Goal: Navigation & Orientation: Find specific page/section

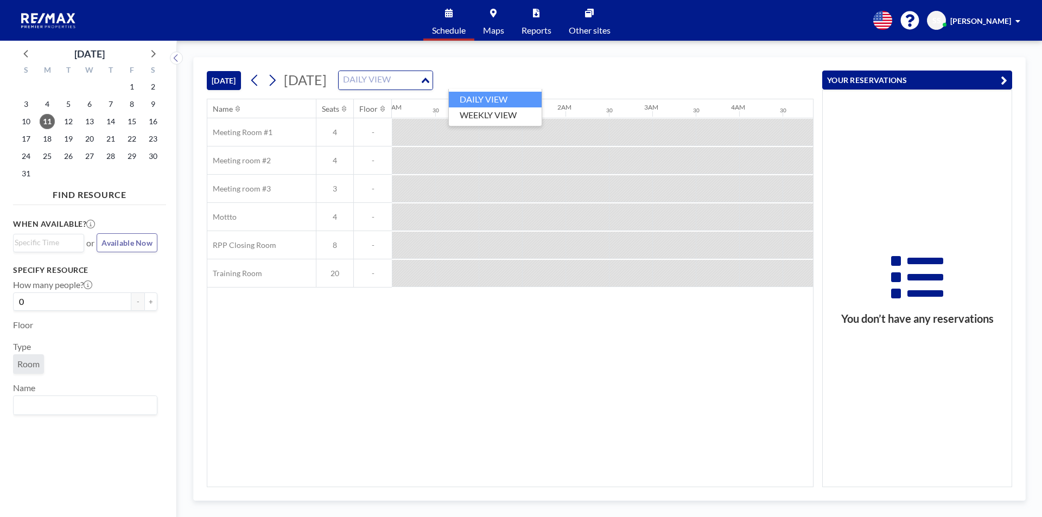
scroll to position [0, 695]
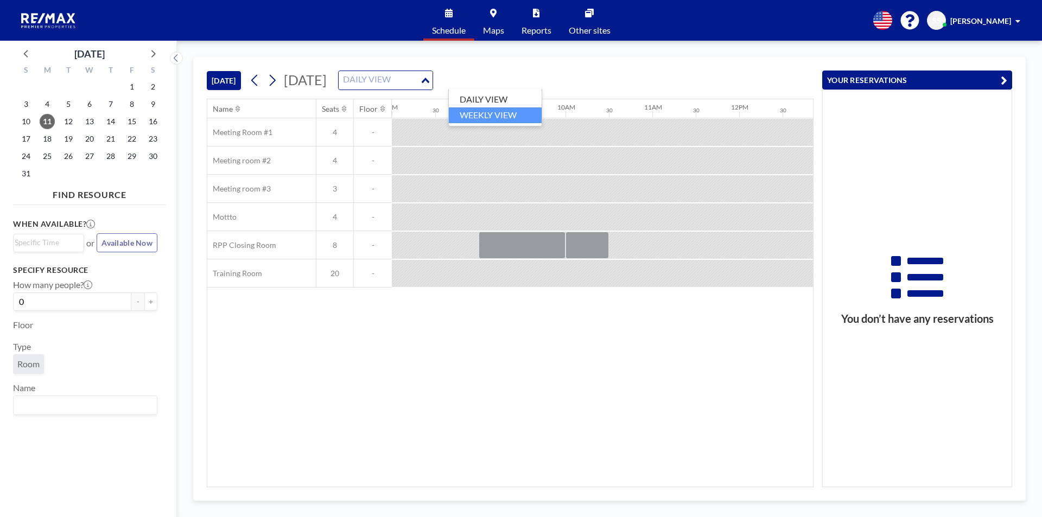
click at [476, 118] on li "WEEKLY VIEW" at bounding box center [495, 115] width 93 height 16
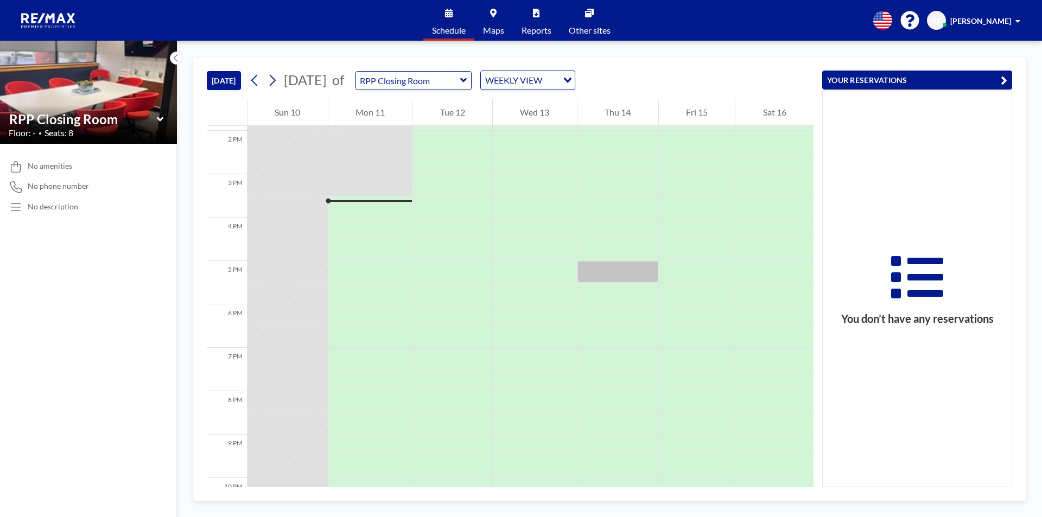
scroll to position [651, 0]
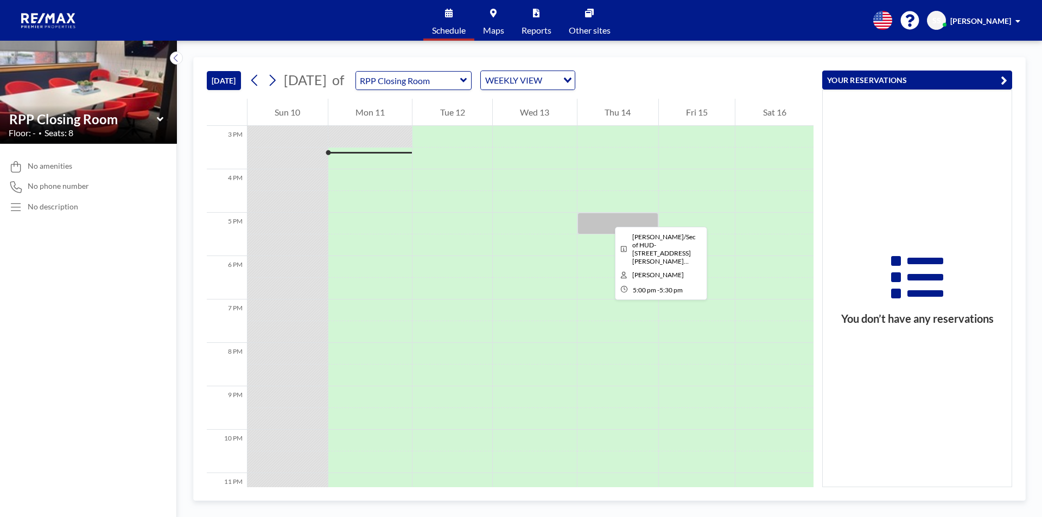
click at [606, 217] on div at bounding box center [617, 224] width 81 height 22
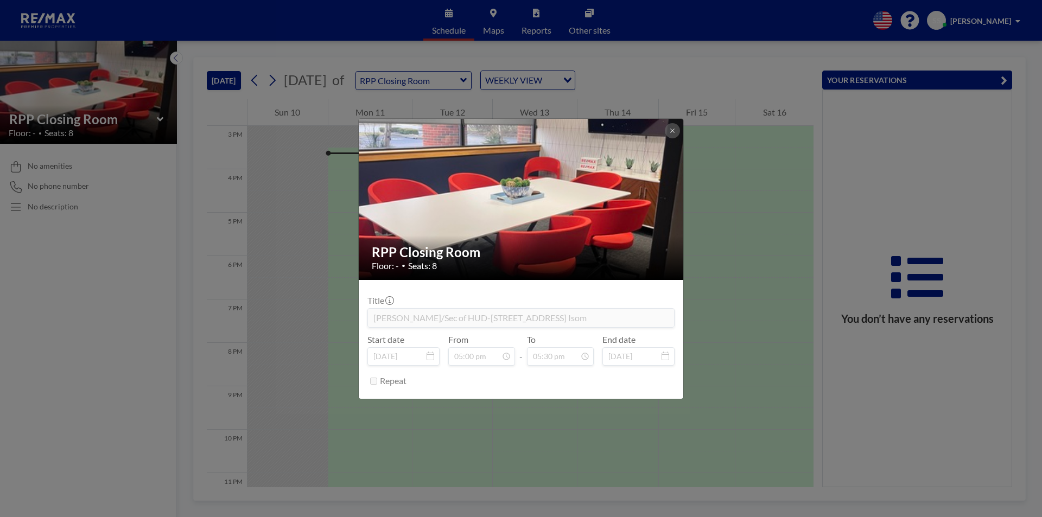
click at [746, 308] on div "RPP Closing Room Floor: - • Seats: 8 Title [PERSON_NAME]/Sec of HUD-[STREET_ADD…" at bounding box center [521, 258] width 1042 height 517
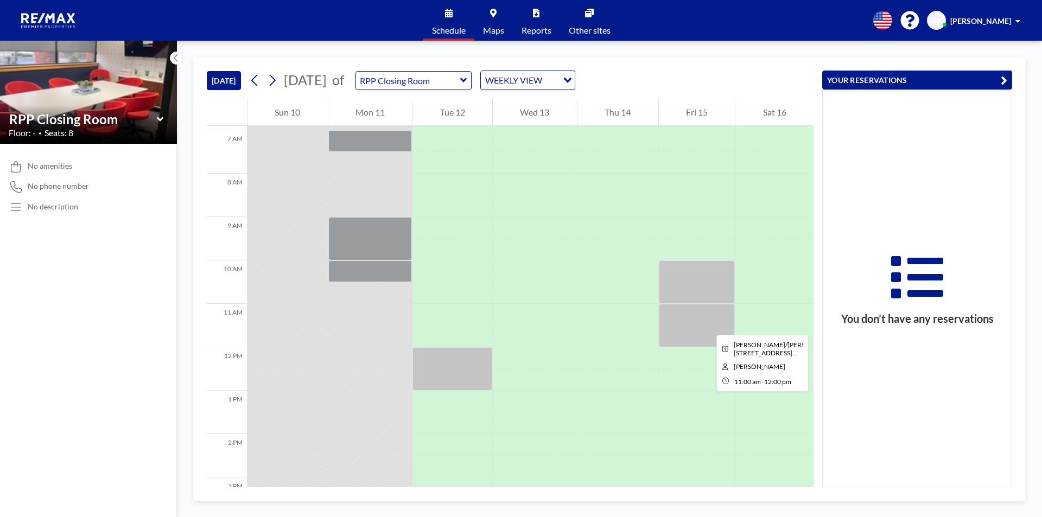
scroll to position [271, 0]
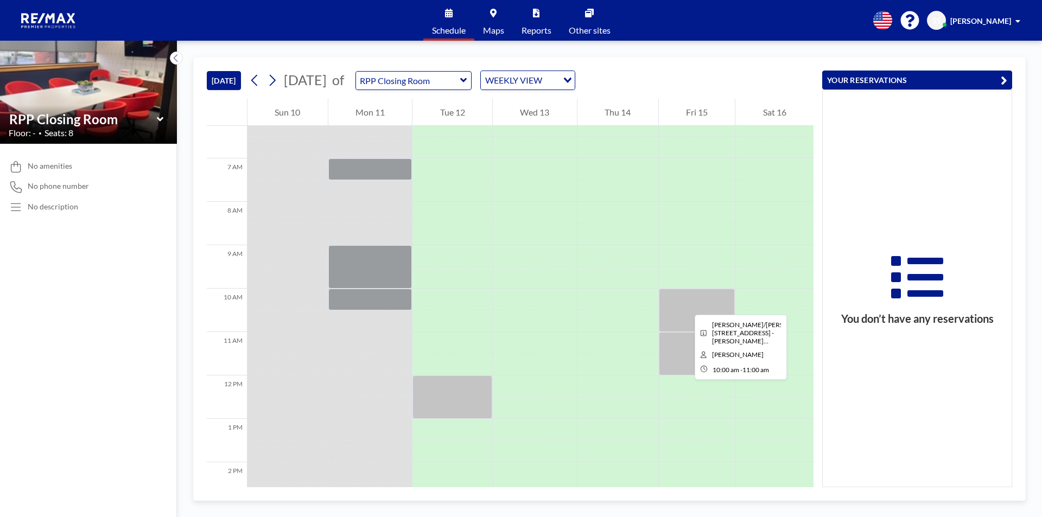
click at [686, 305] on div at bounding box center [697, 310] width 77 height 43
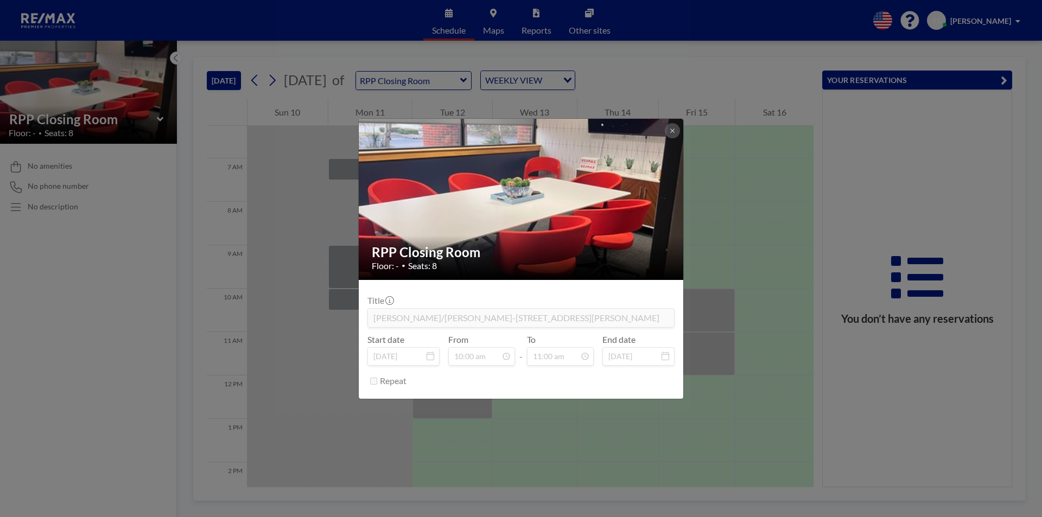
click at [885, 393] on div "RPP Closing Room Floor: - • Seats: 8 Title [PERSON_NAME]/[PERSON_NAME]-[STREET_…" at bounding box center [521, 258] width 1042 height 517
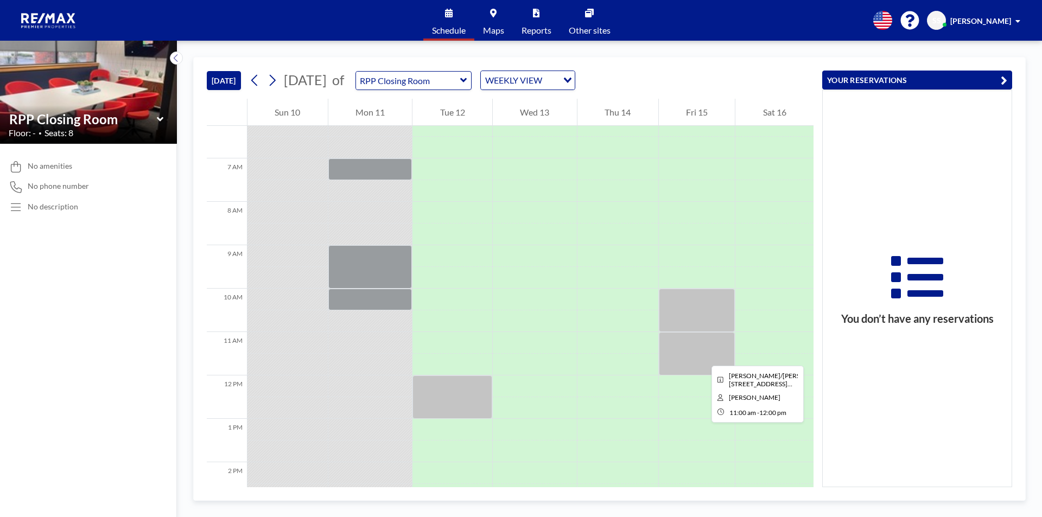
click at [703, 356] on div at bounding box center [697, 353] width 77 height 43
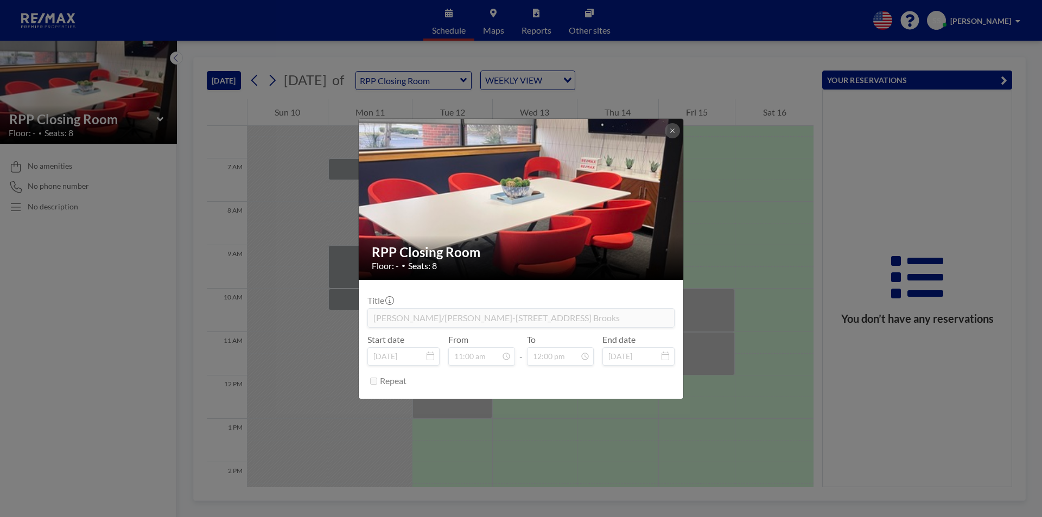
click at [808, 386] on div "RPP Closing Room Floor: - • Seats: 8 Title [PERSON_NAME]/[PERSON_NAME]-[STREET_…" at bounding box center [521, 258] width 1042 height 517
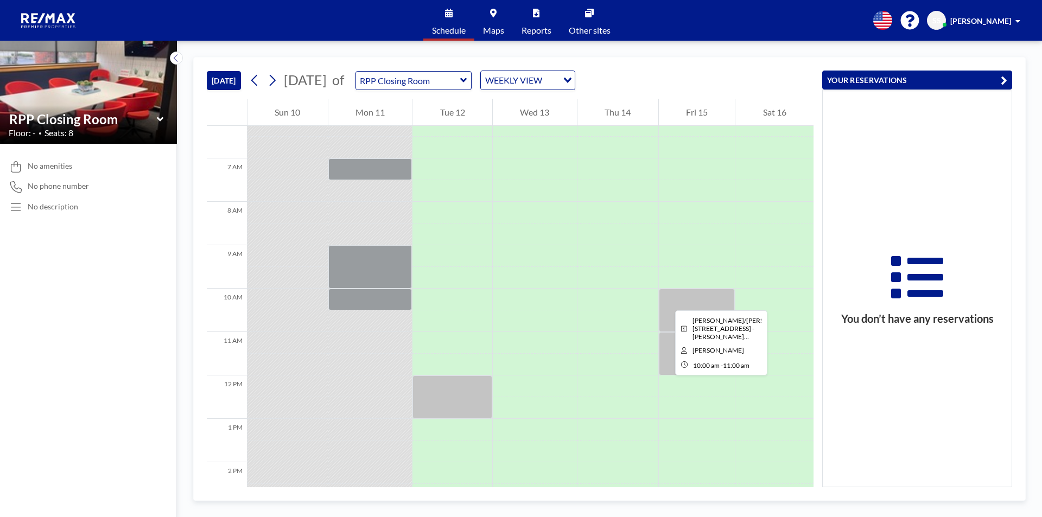
click at [666, 298] on div at bounding box center [697, 310] width 77 height 43
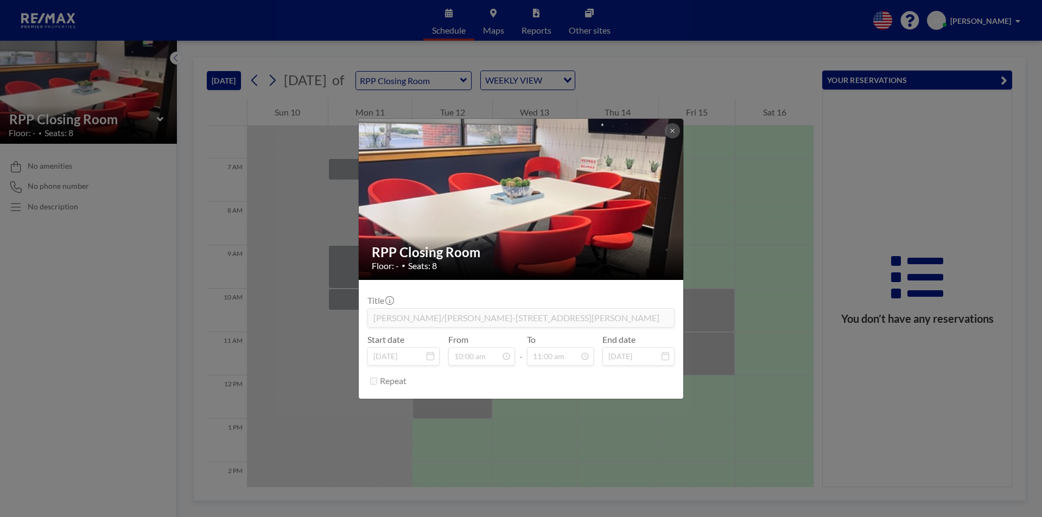
click at [798, 365] on div "RPP Closing Room Floor: - • Seats: 8 Title [PERSON_NAME]/[PERSON_NAME]-[STREET_…" at bounding box center [521, 258] width 1042 height 517
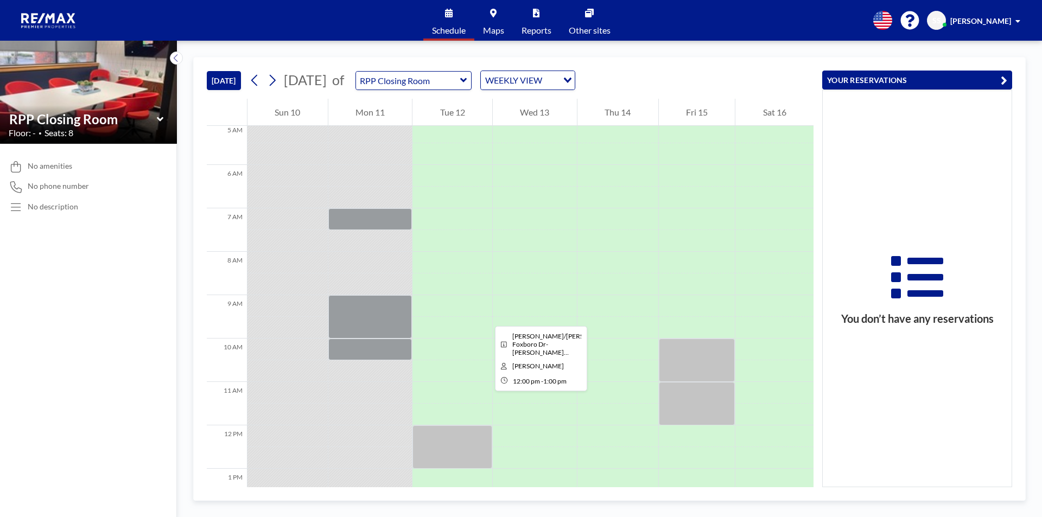
scroll to position [198, 0]
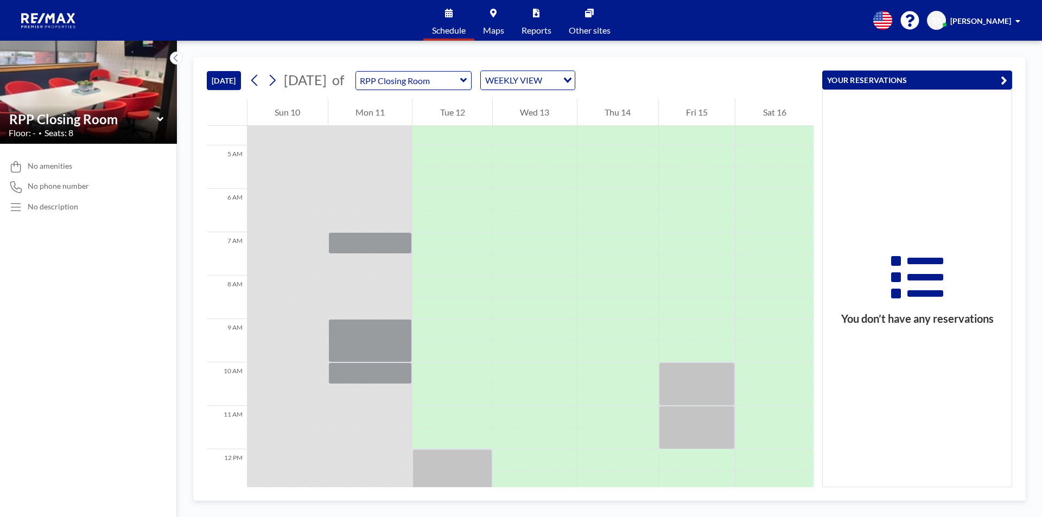
click at [558, 83] on div "WEEKLY VIEW" at bounding box center [519, 79] width 77 height 16
click at [571, 95] on li "DAILY VIEW" at bounding box center [560, 100] width 93 height 16
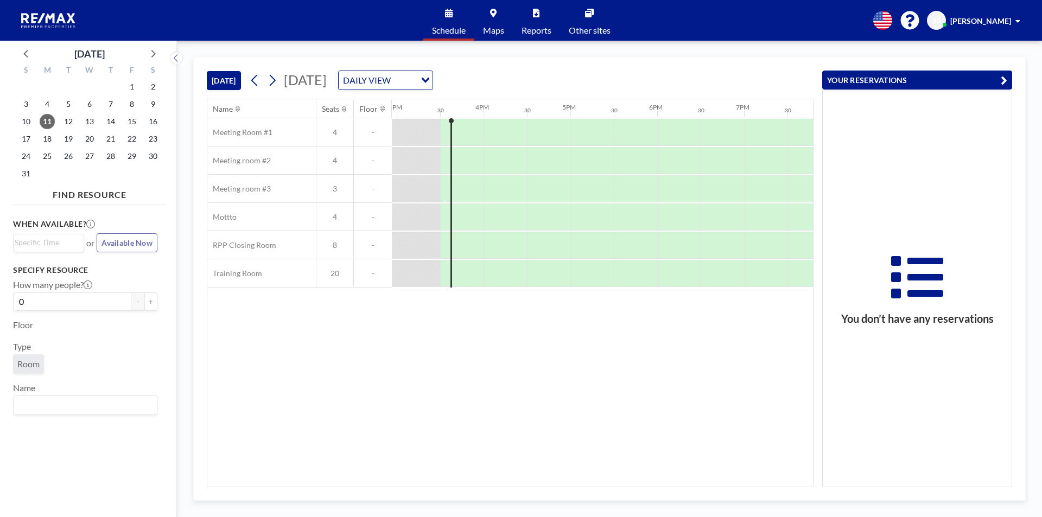
scroll to position [0, 1302]
